Goal: Check status

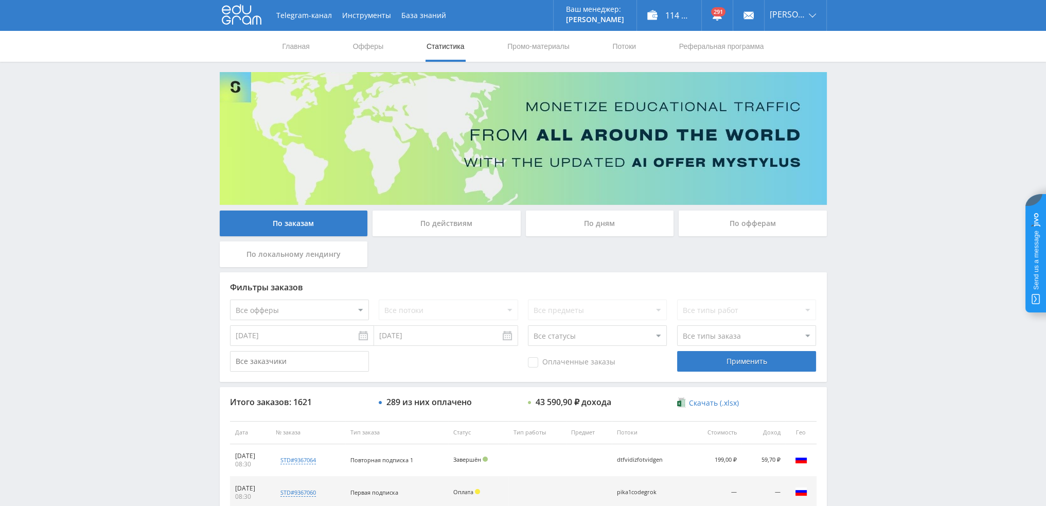
click at [582, 216] on div "По дням" at bounding box center [600, 224] width 148 height 26
click at [0, 0] on input "По дням" at bounding box center [0, 0] width 0 height 0
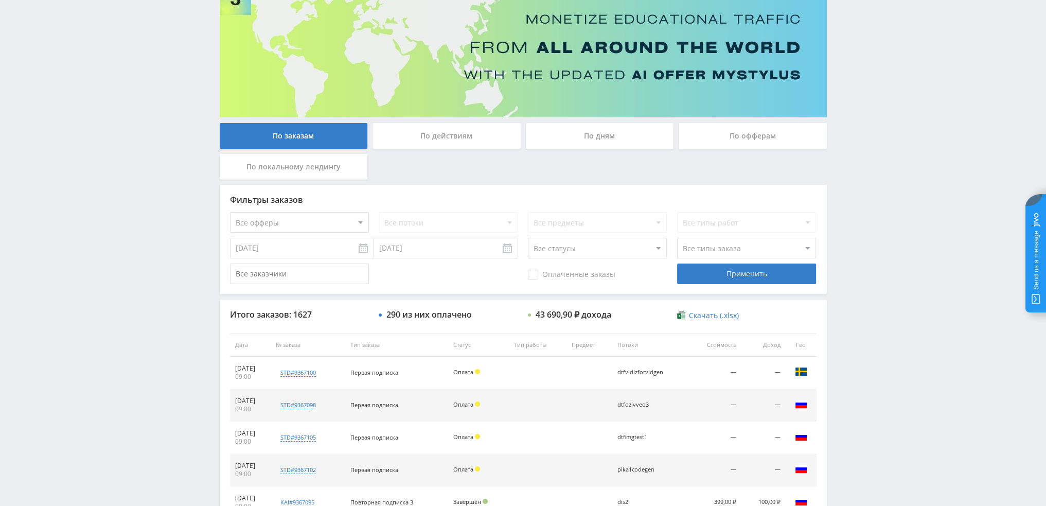
scroll to position [51, 0]
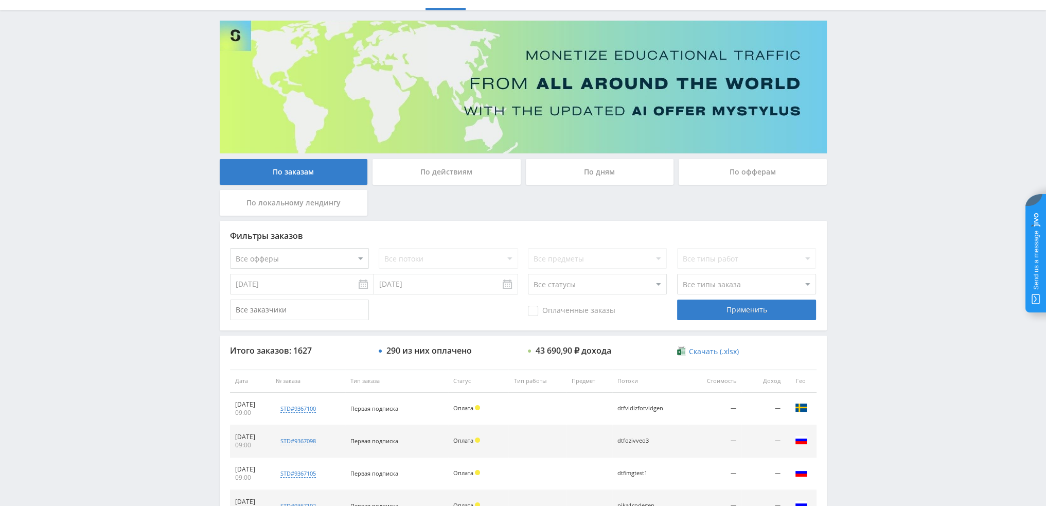
click at [562, 150] on img at bounding box center [523, 87] width 607 height 133
click at [567, 164] on div "По дням" at bounding box center [600, 172] width 148 height 26
click at [0, 0] on input "По дням" at bounding box center [0, 0] width 0 height 0
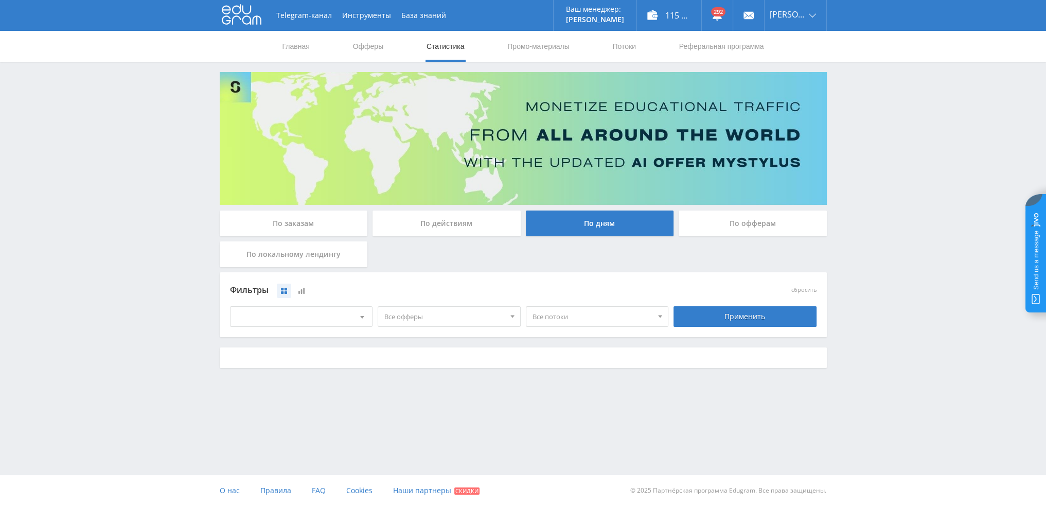
scroll to position [0, 0]
